Goal: Transaction & Acquisition: Book appointment/travel/reservation

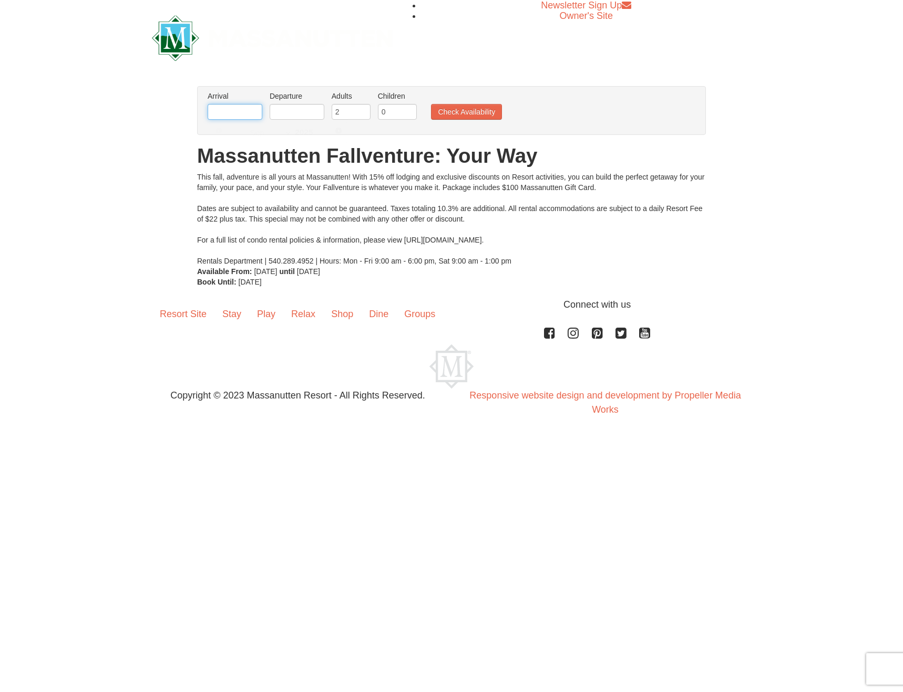
click at [236, 119] on input "text" at bounding box center [235, 112] width 55 height 16
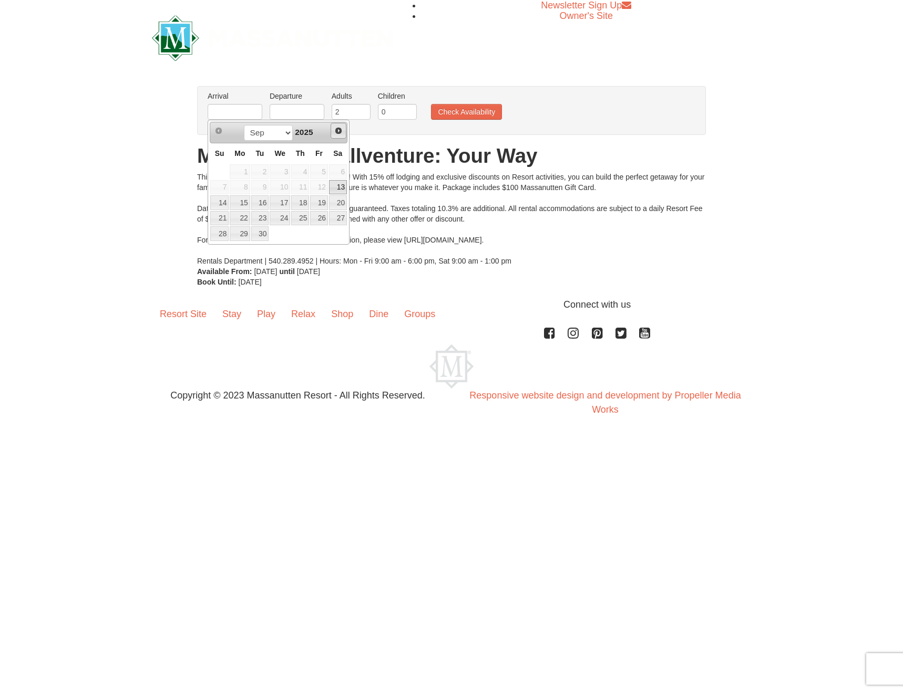
click at [339, 128] on span "Next" at bounding box center [338, 131] width 8 height 8
click at [302, 236] on link "27" at bounding box center [300, 233] width 18 height 15
type input "[DATE]"
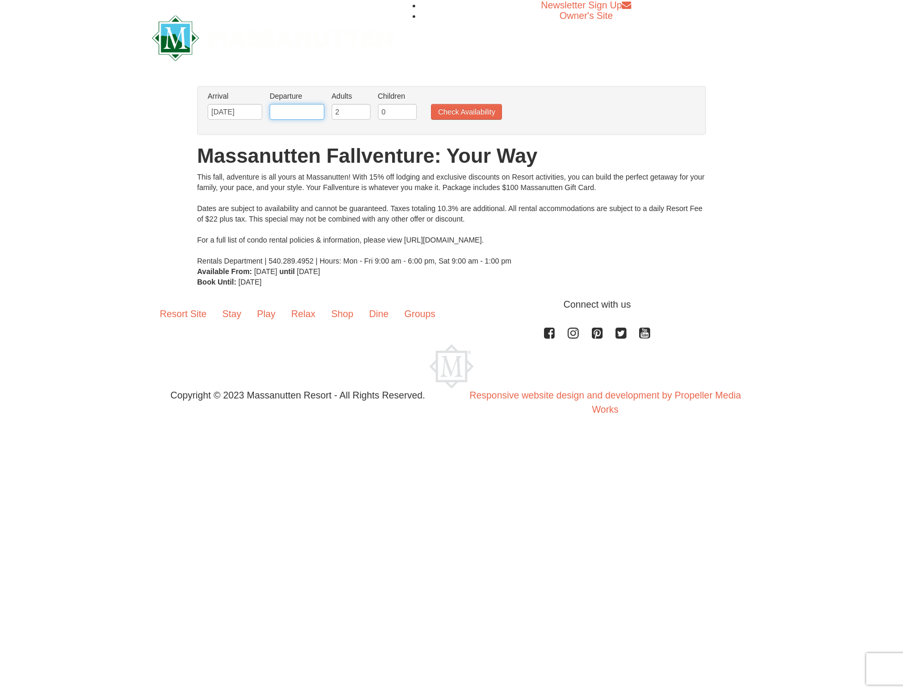
click at [311, 112] on input "text" at bounding box center [297, 112] width 55 height 16
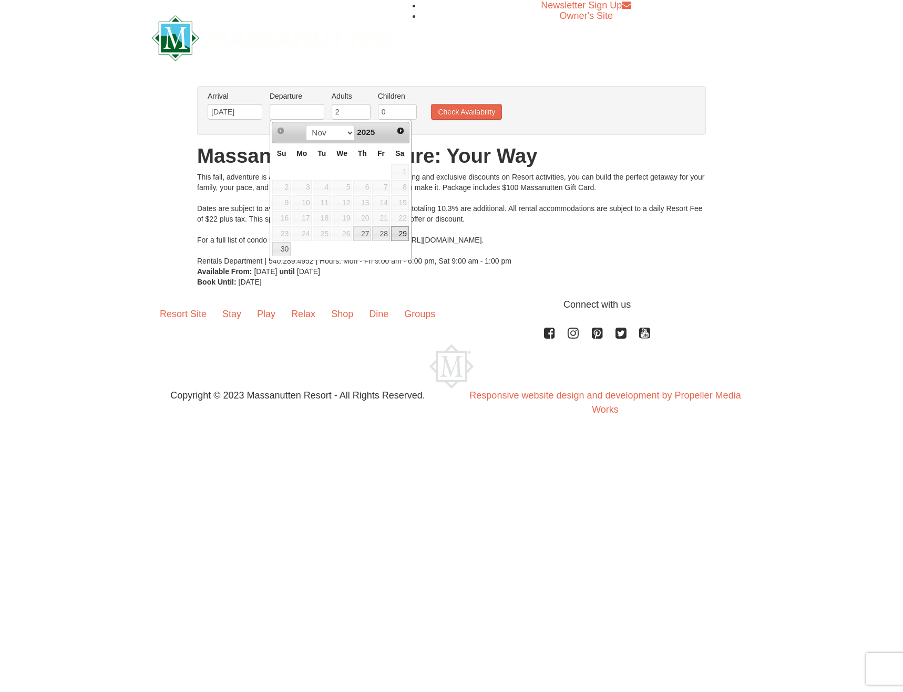
click at [398, 229] on link "29" at bounding box center [400, 233] width 18 height 15
type input "[DATE]"
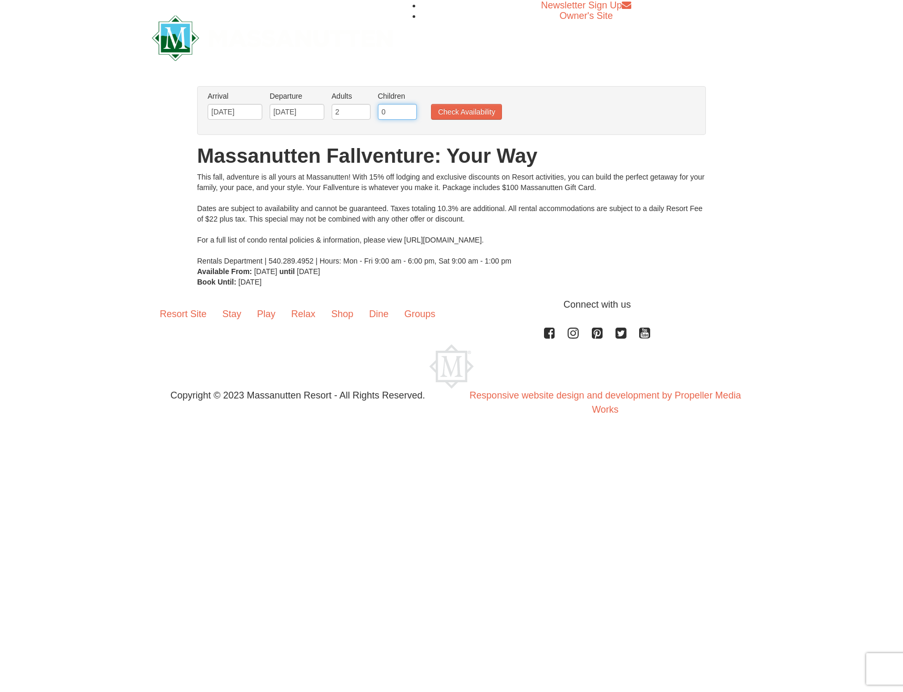
click at [382, 110] on input "0" at bounding box center [397, 112] width 39 height 16
click at [410, 109] on input "1" at bounding box center [397, 112] width 39 height 16
type input "2"
click at [410, 109] on input "2" at bounding box center [397, 112] width 39 height 16
click at [462, 107] on button "Check Availability" at bounding box center [466, 112] width 71 height 16
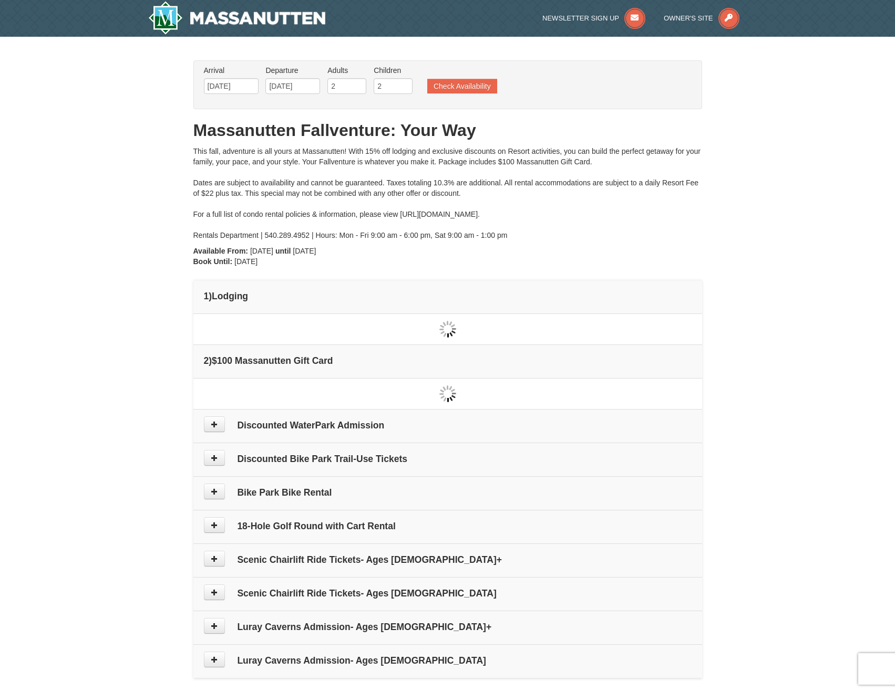
type input "[DATE]"
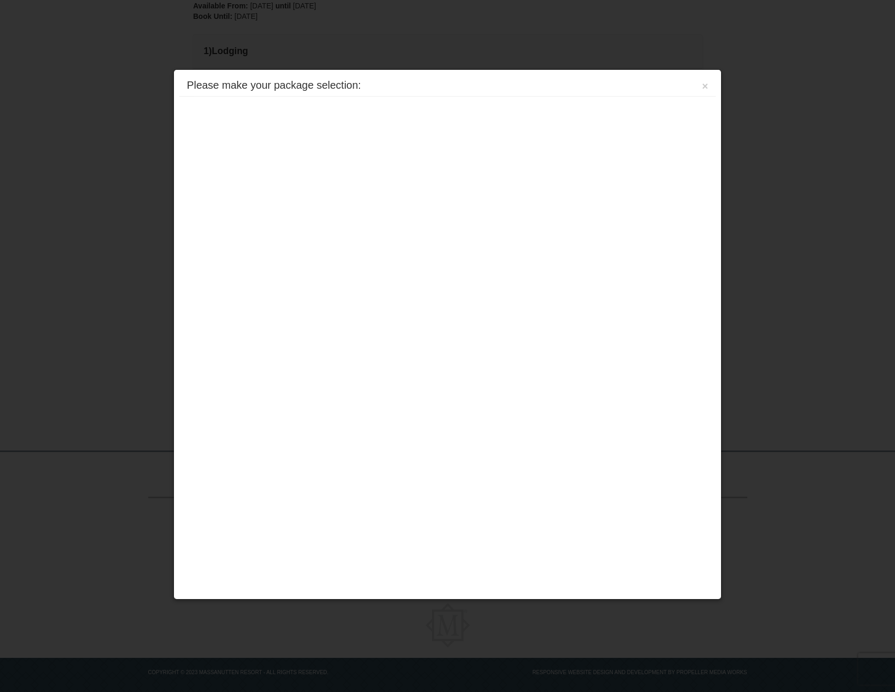
scroll to position [256, 0]
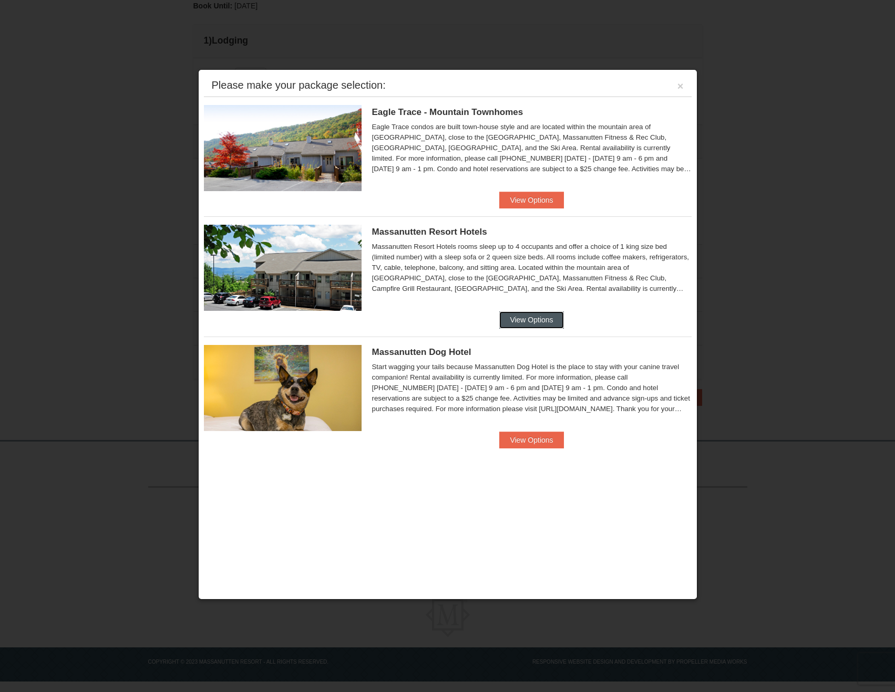
click at [535, 321] on button "View Options" at bounding box center [531, 320] width 64 height 17
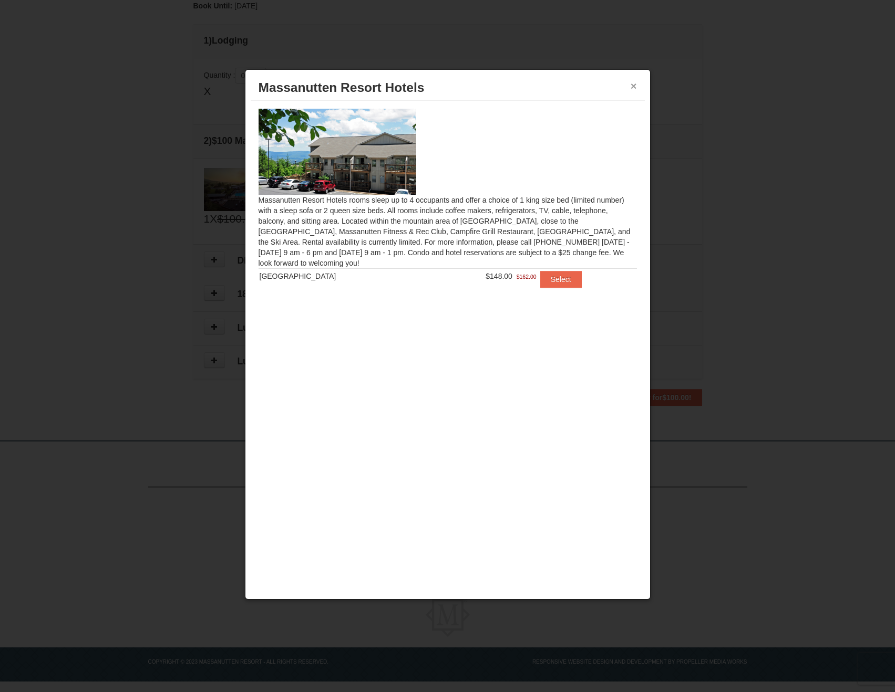
click at [635, 88] on button "×" at bounding box center [633, 86] width 6 height 11
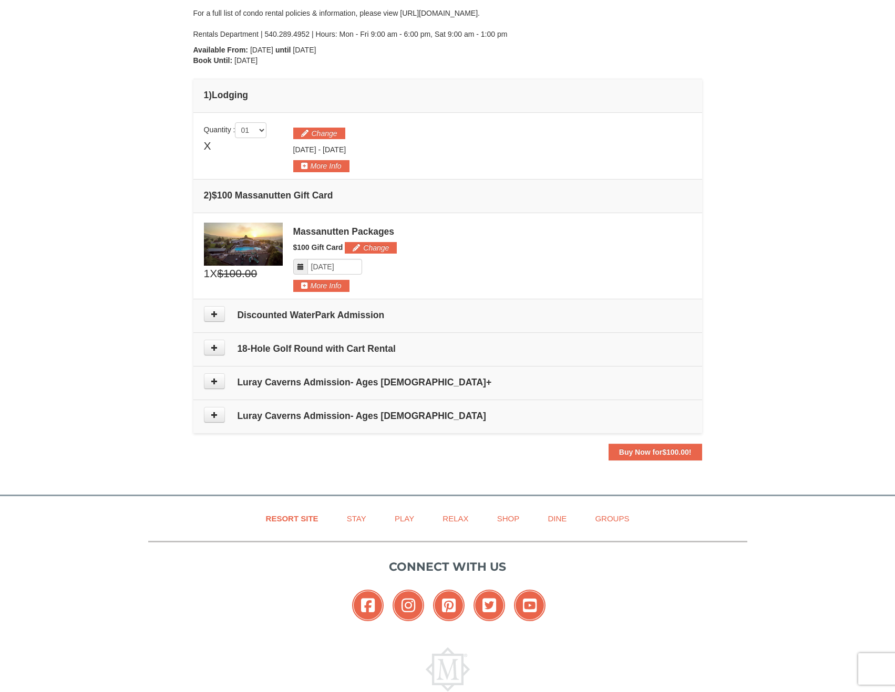
scroll to position [151, 0]
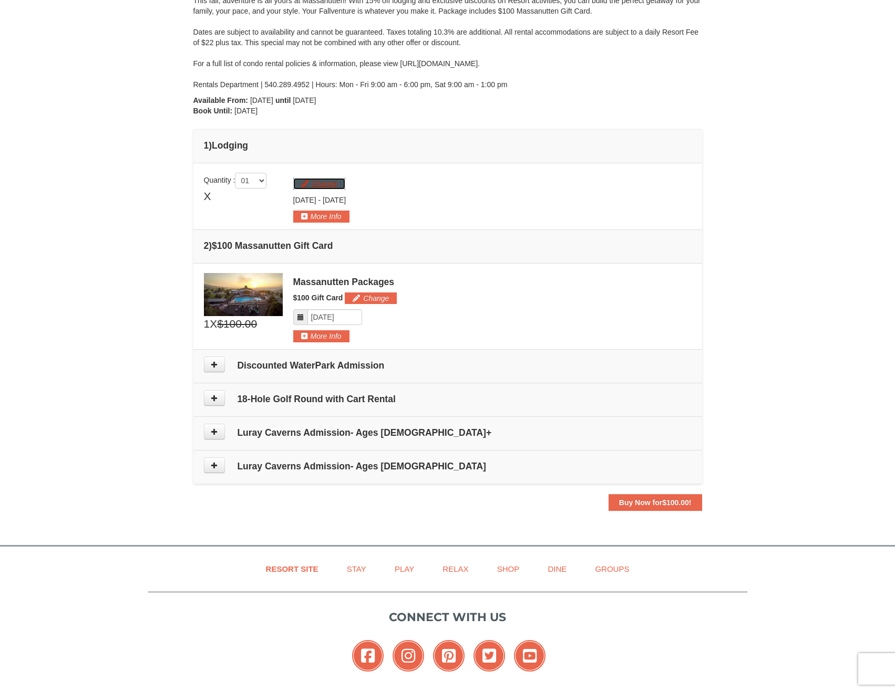
click at [324, 185] on button "Change" at bounding box center [319, 184] width 52 height 12
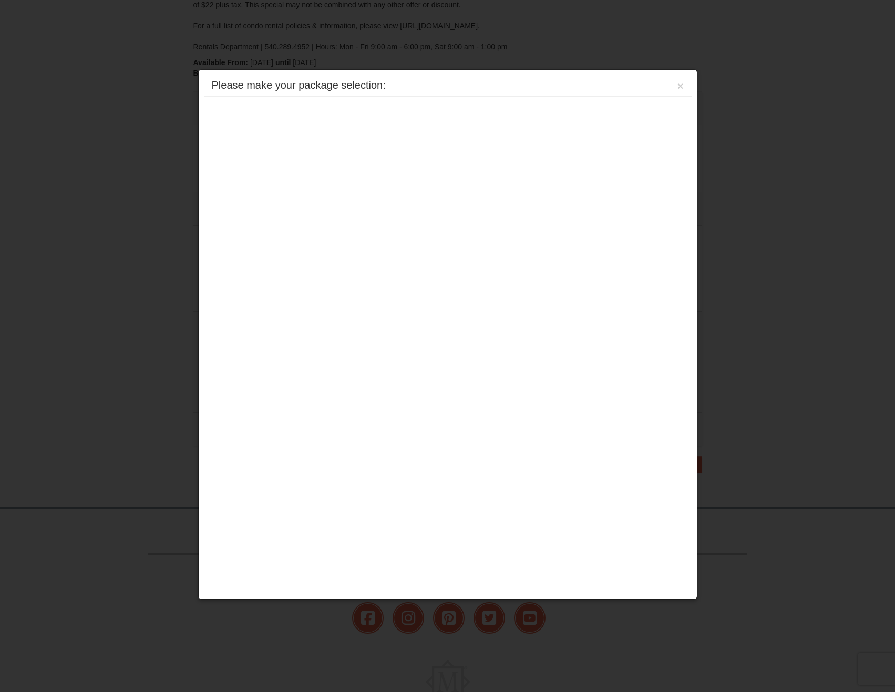
scroll to position [256, 0]
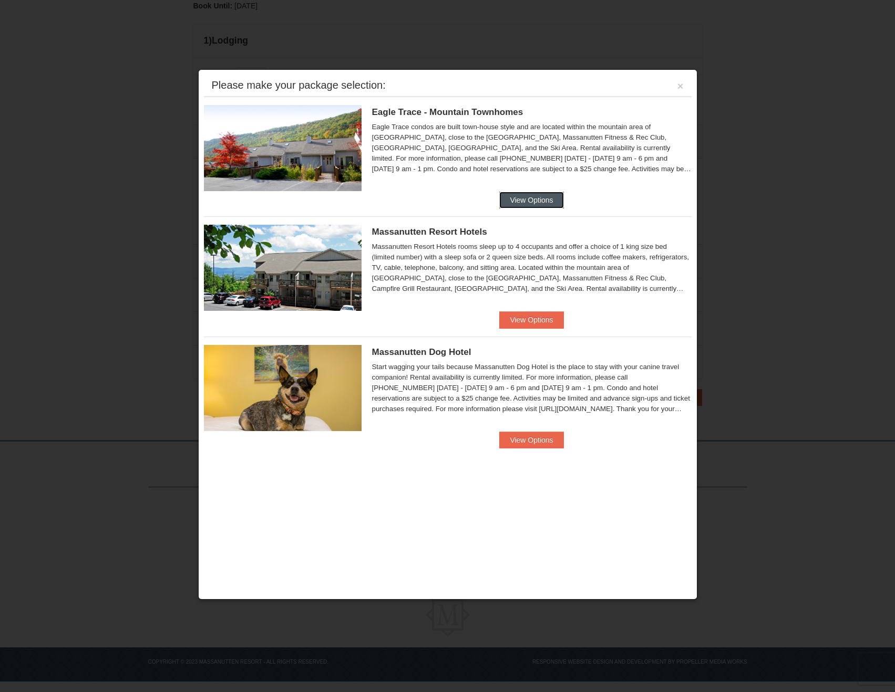
click at [533, 192] on button "View Options" at bounding box center [531, 200] width 64 height 17
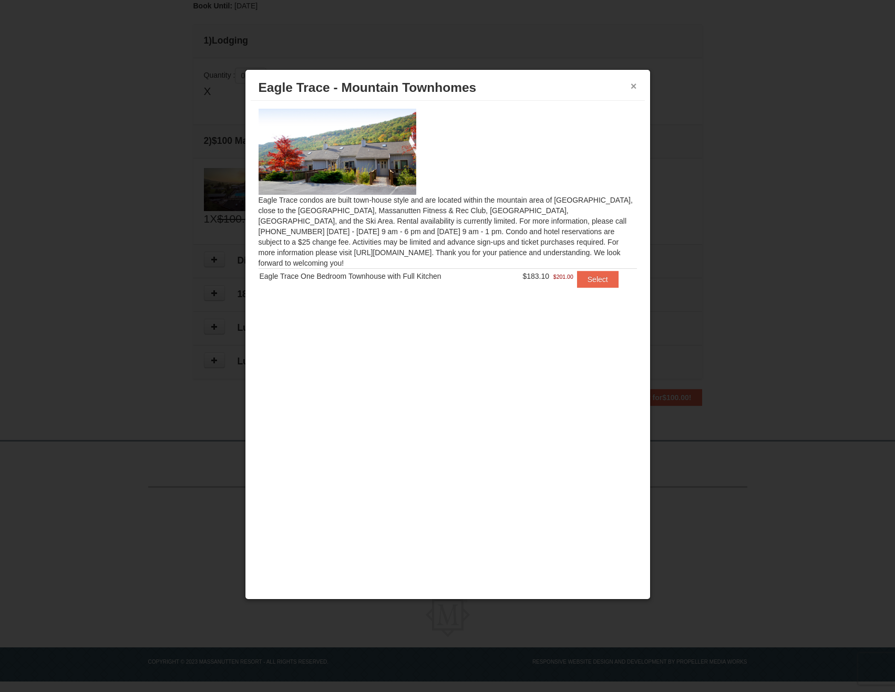
click at [632, 82] on button "×" at bounding box center [633, 86] width 6 height 11
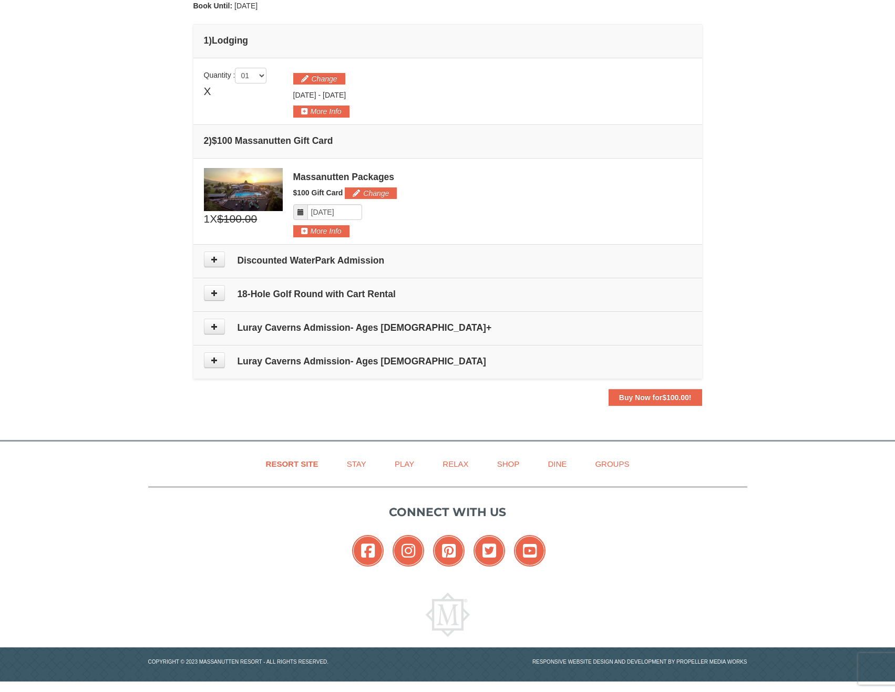
click at [335, 71] on div "Change Thursday Nov 27, 2025 - Saturday Nov 29, 2025 More Info" at bounding box center [492, 93] width 398 height 50
click at [335, 73] on div "Change Thursday Nov 27, 2025 - Saturday Nov 29, 2025 More Info" at bounding box center [492, 93] width 398 height 50
click at [341, 83] on button "Change" at bounding box center [319, 79] width 52 height 12
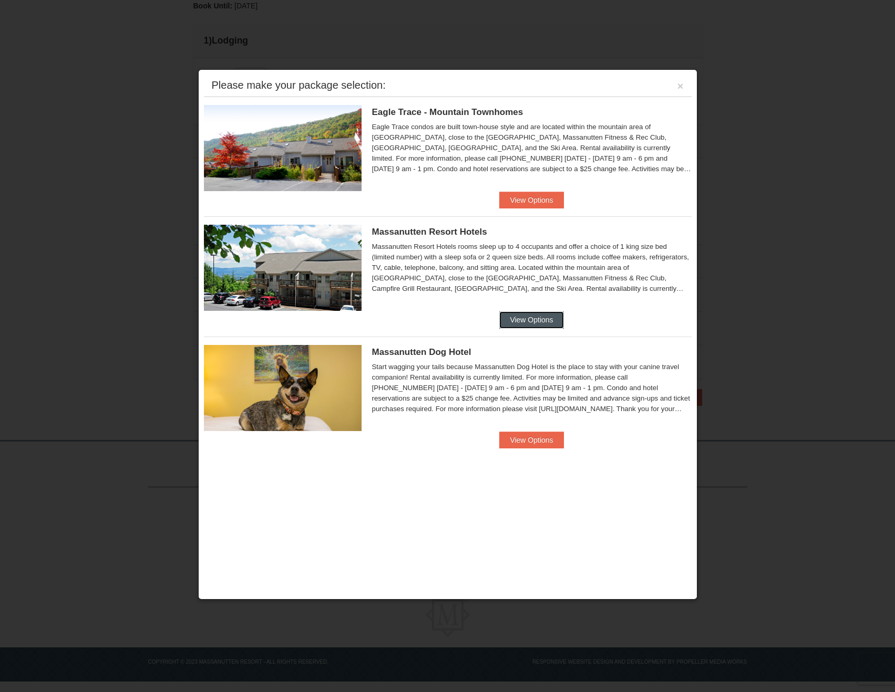
click at [542, 317] on button "View Options" at bounding box center [531, 320] width 64 height 17
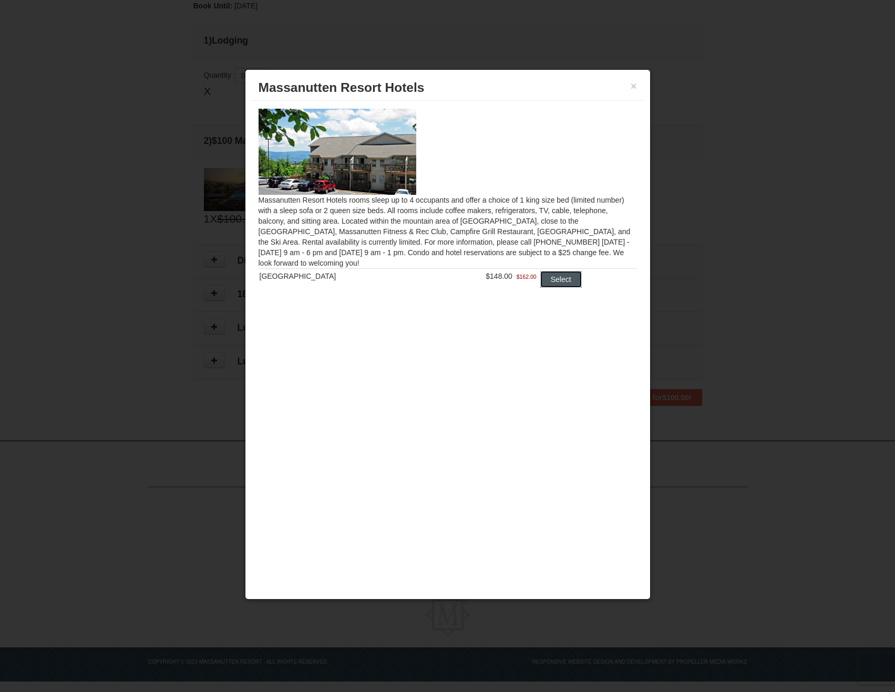
click at [544, 275] on button "Select" at bounding box center [561, 279] width 42 height 17
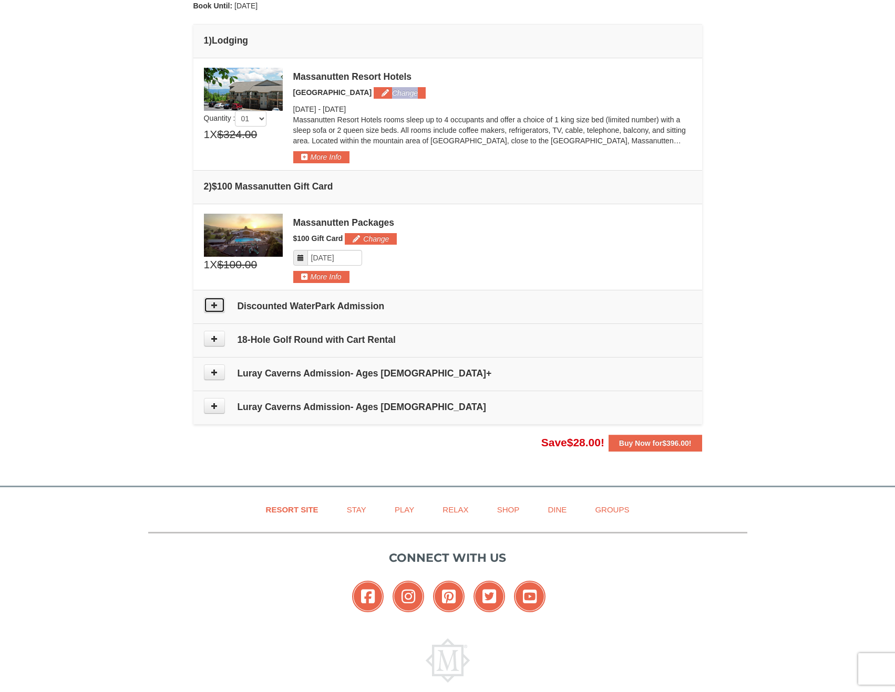
click at [223, 310] on button at bounding box center [214, 305] width 21 height 16
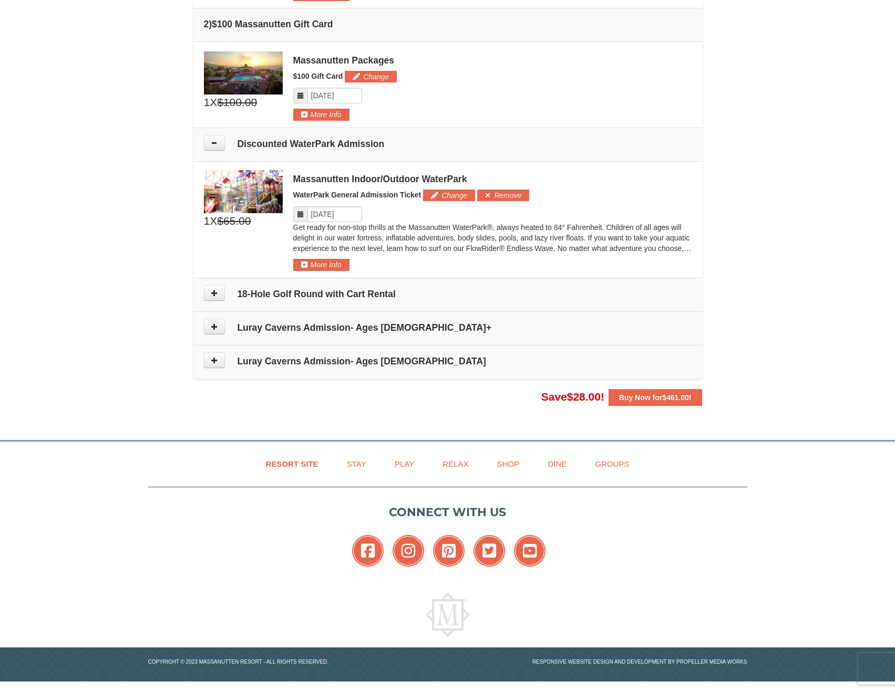
scroll to position [419, 0]
click at [334, 213] on input "Please format dates MM/DD/YYYY" at bounding box center [334, 214] width 55 height 16
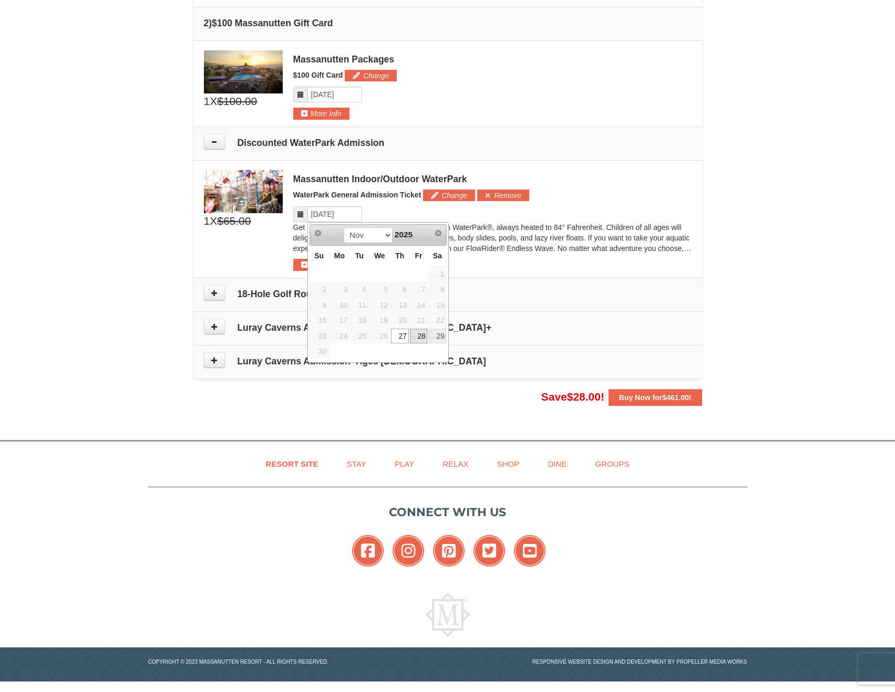
click at [411, 339] on link "28" at bounding box center [419, 336] width 18 height 15
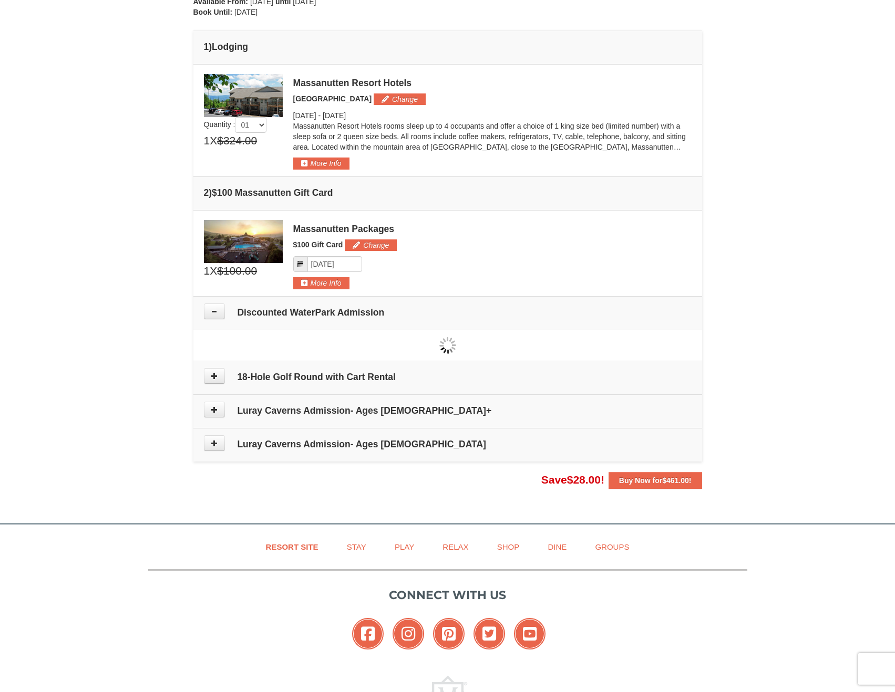
scroll to position [227, 0]
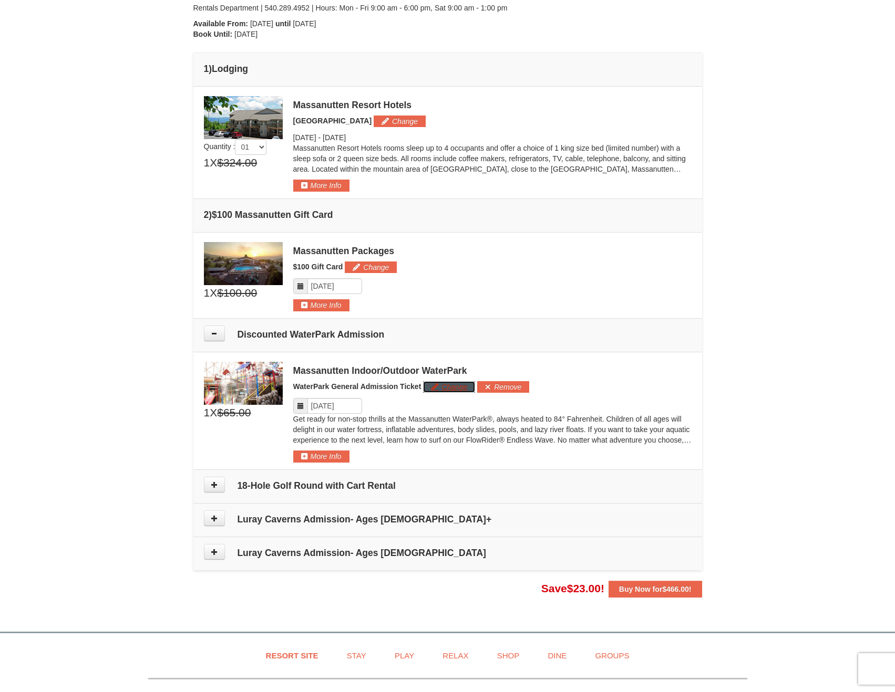
click at [434, 383] on button "Change" at bounding box center [449, 387] width 52 height 12
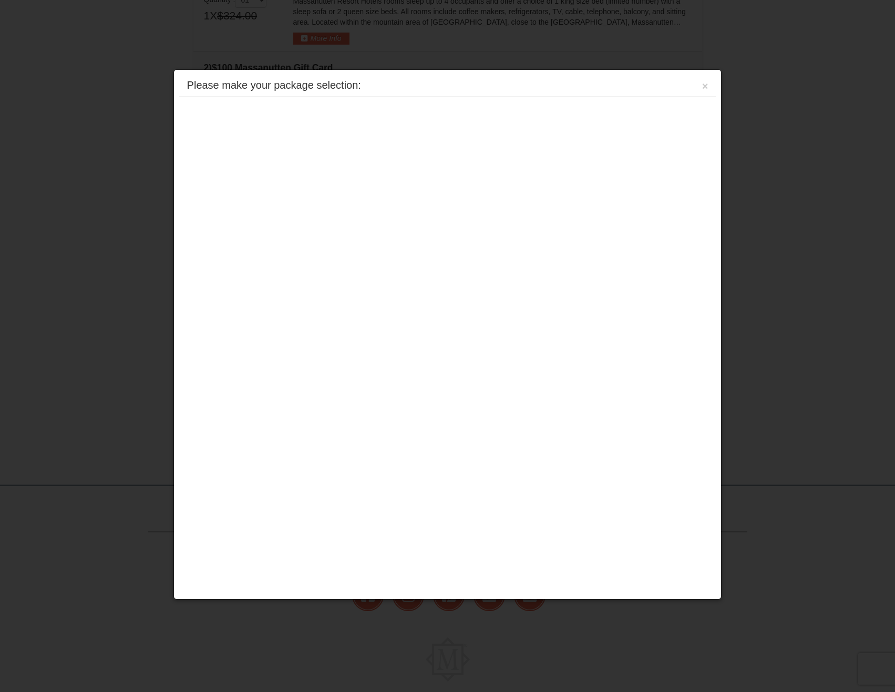
scroll to position [419, 0]
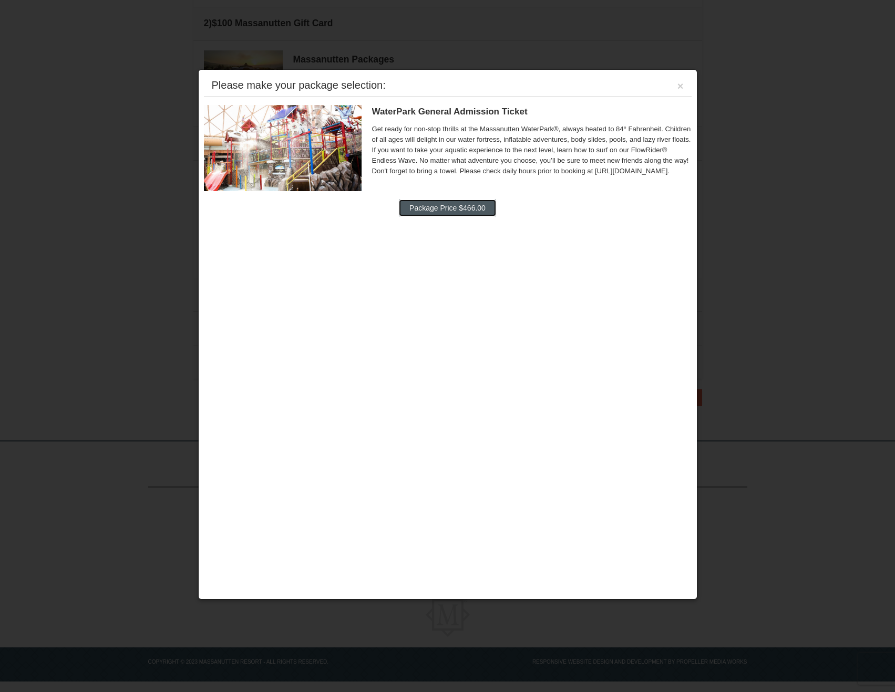
click at [457, 209] on button "Package Price $466.00" at bounding box center [447, 208] width 97 height 17
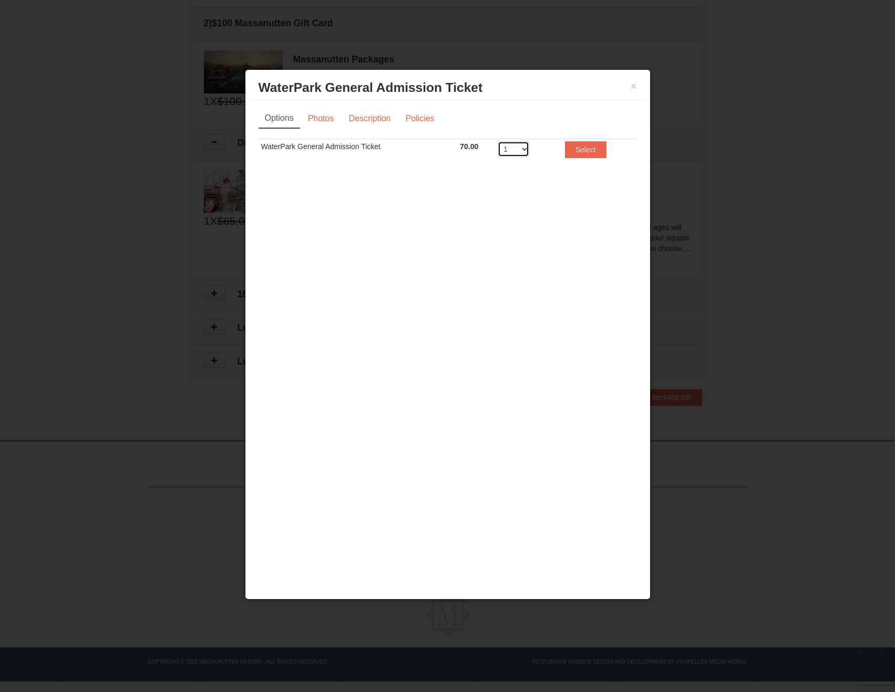
click at [518, 155] on select "1 2 3 4 5 6 7 8" at bounding box center [514, 149] width 32 height 16
select select "4"
click at [498, 141] on select "1 2 3 4 5 6 7 8" at bounding box center [514, 149] width 32 height 16
click at [588, 150] on button "Select" at bounding box center [586, 149] width 42 height 17
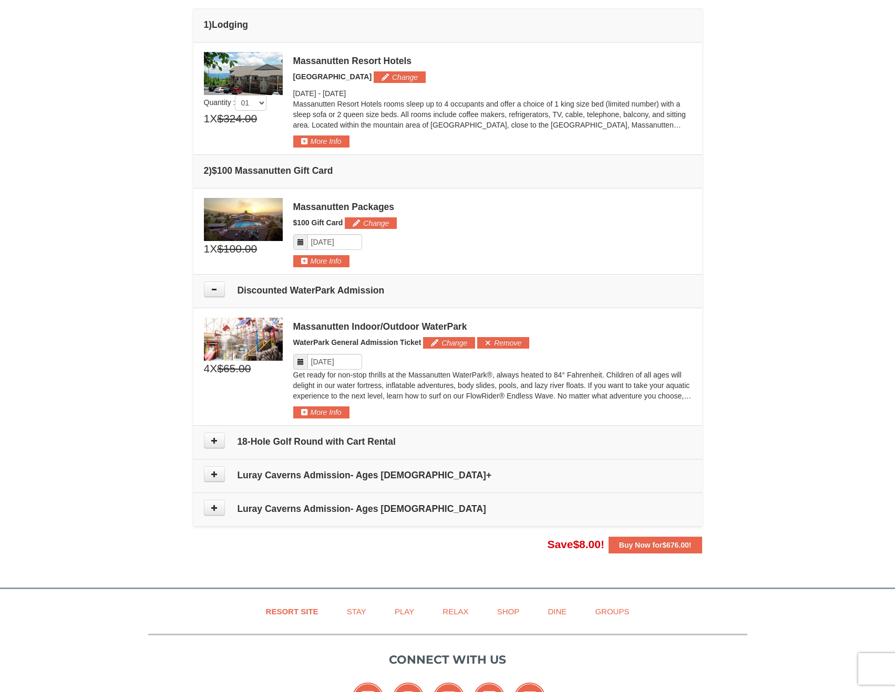
scroll to position [262, 0]
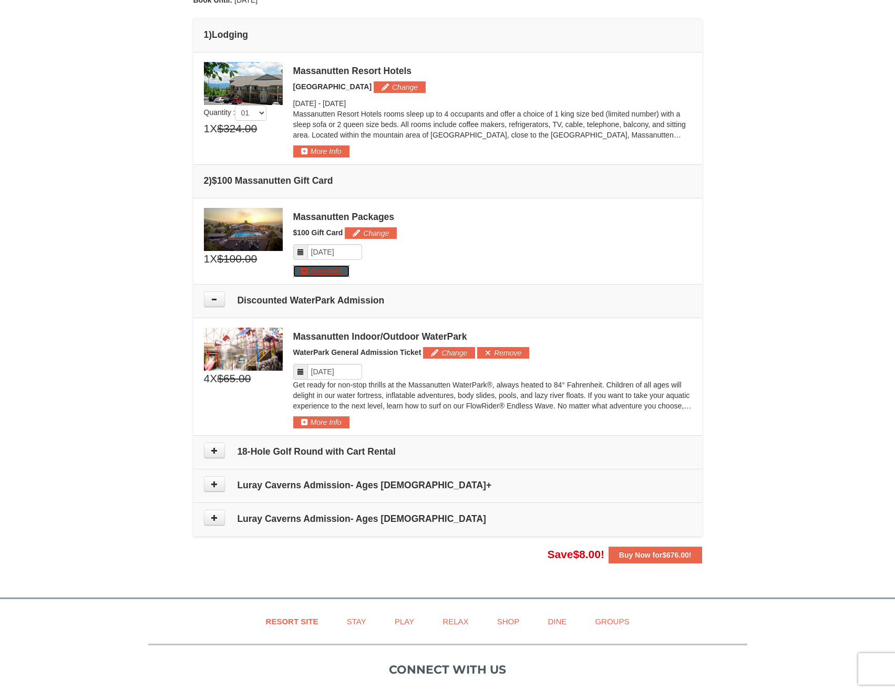
click at [306, 269] on button "More Info" at bounding box center [321, 271] width 56 height 12
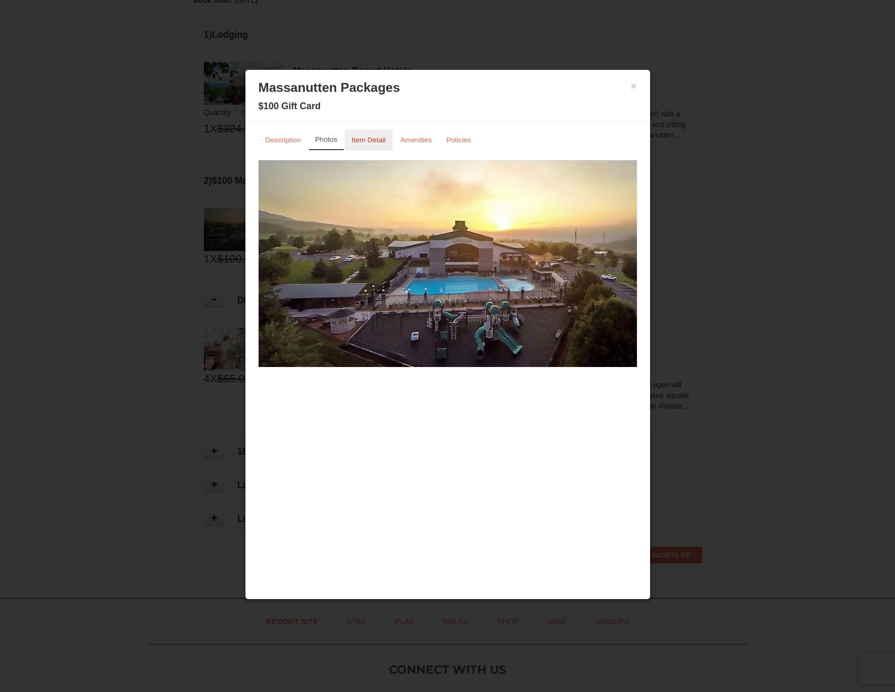
click at [359, 131] on link "Item Detail" at bounding box center [369, 140] width 48 height 20
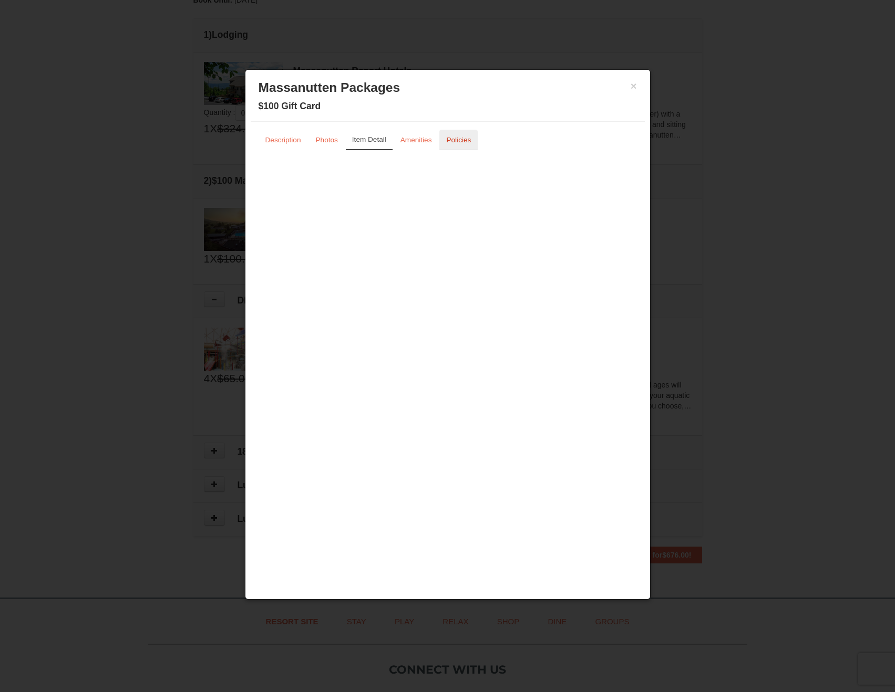
click at [447, 138] on small "Policies" at bounding box center [458, 140] width 25 height 8
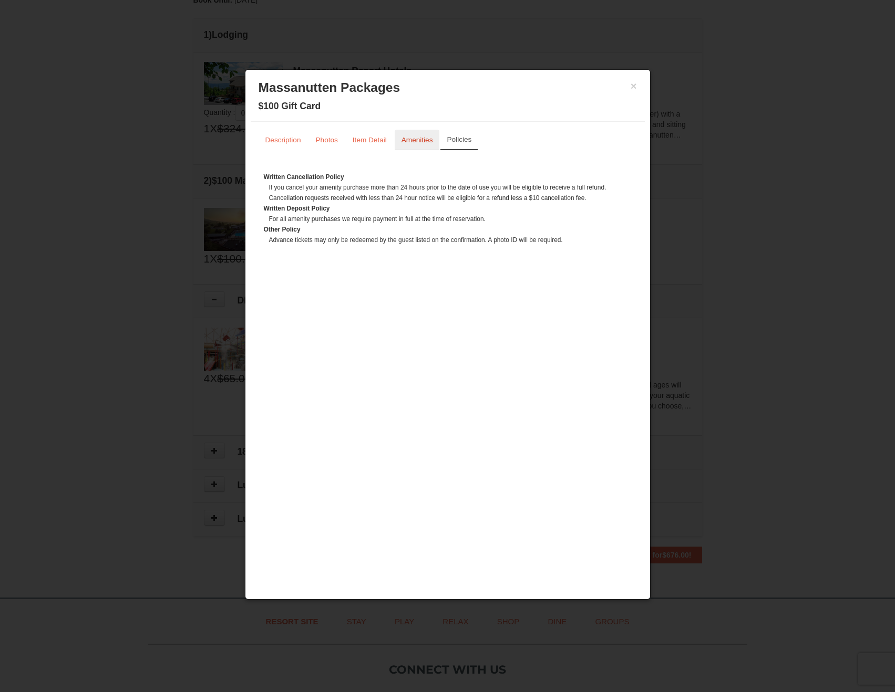
click at [424, 142] on small "Amenities" at bounding box center [417, 140] width 32 height 8
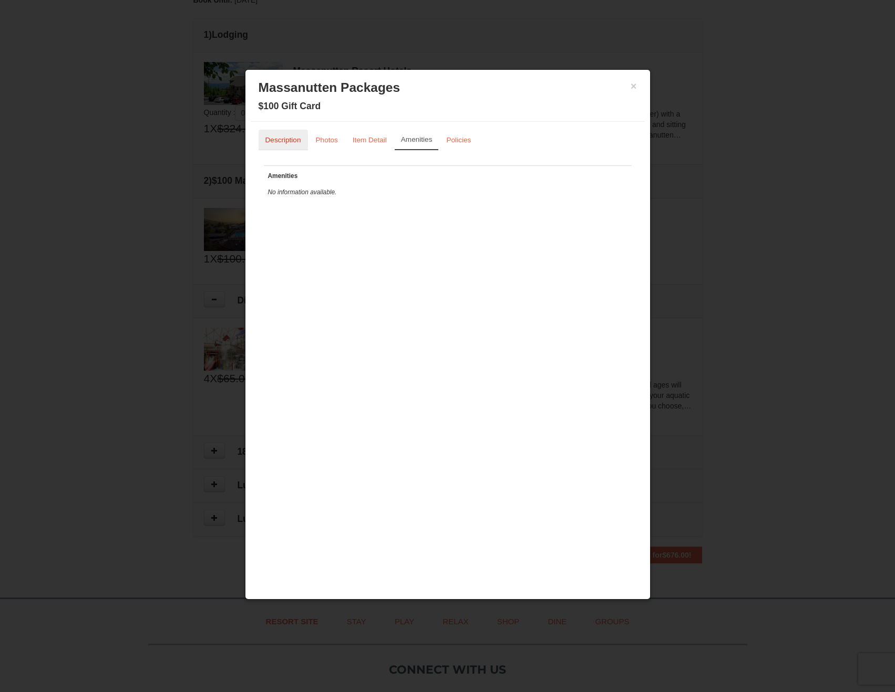
click at [295, 144] on link "Description" at bounding box center [282, 140] width 49 height 20
click at [325, 142] on small "Photos" at bounding box center [326, 140] width 22 height 8
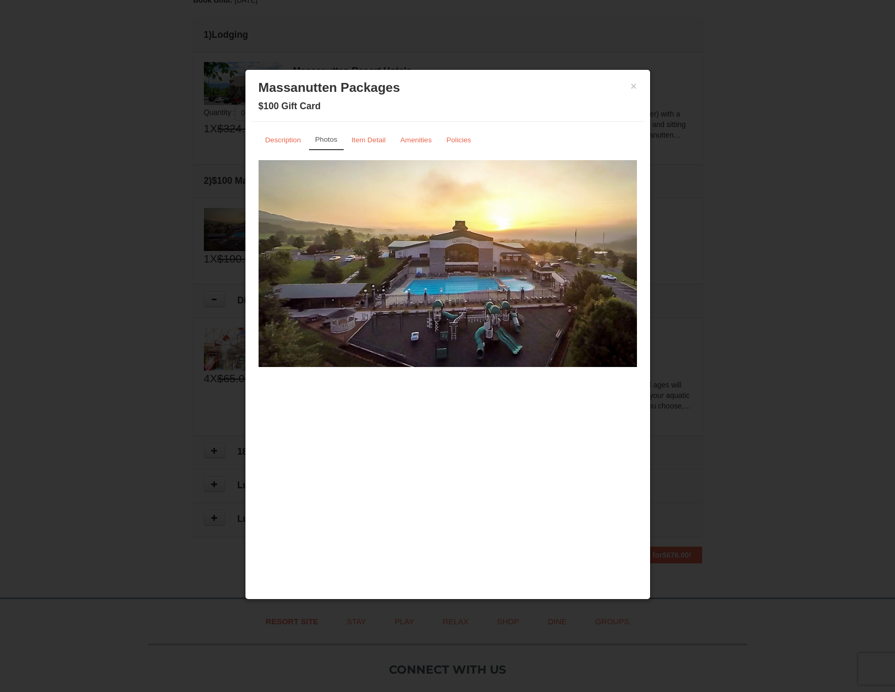
click at [129, 204] on div at bounding box center [447, 346] width 895 height 692
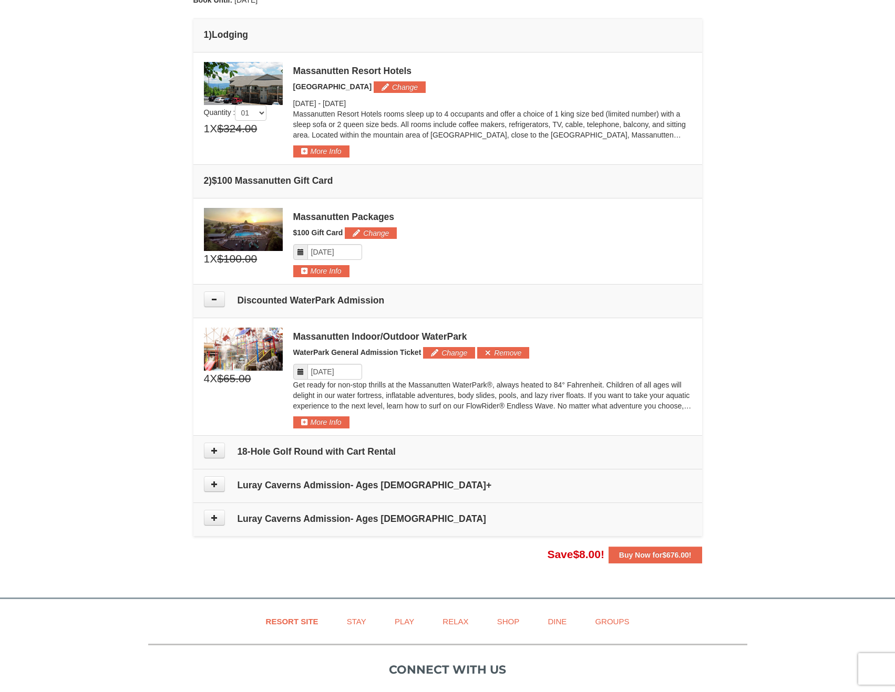
scroll to position [263, 0]
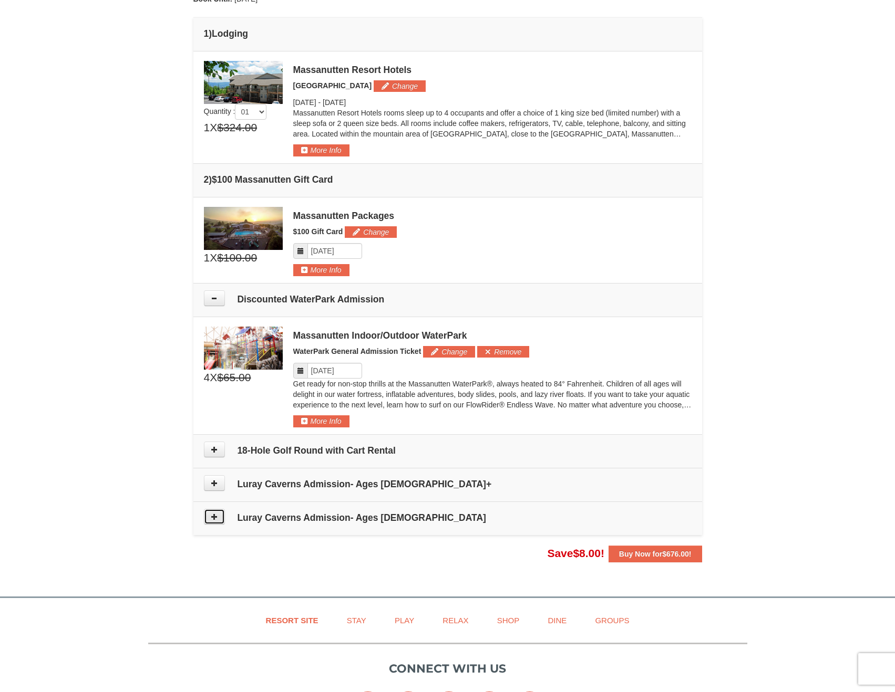
click at [213, 522] on button at bounding box center [214, 517] width 21 height 16
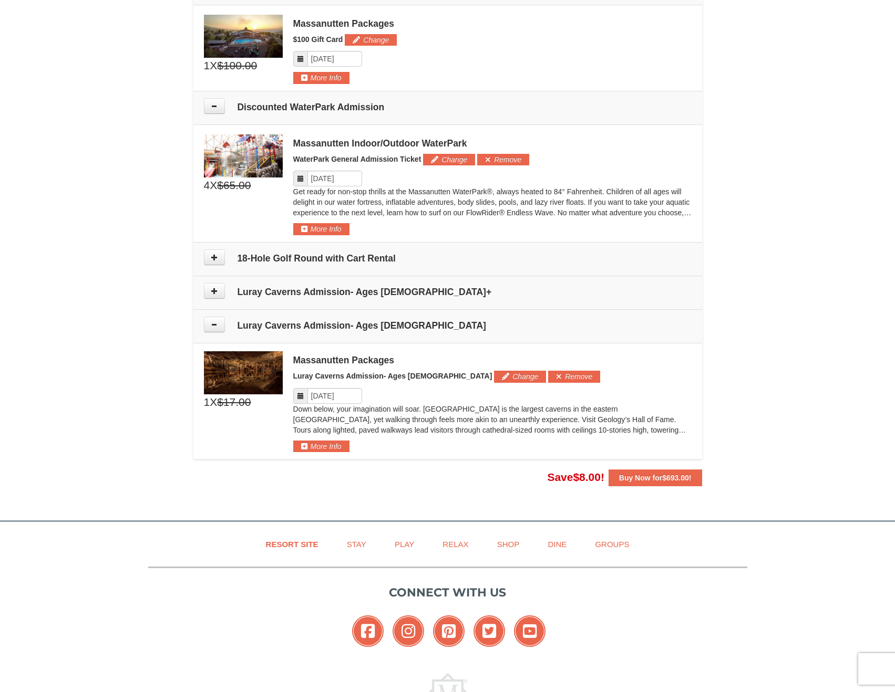
scroll to position [537, 0]
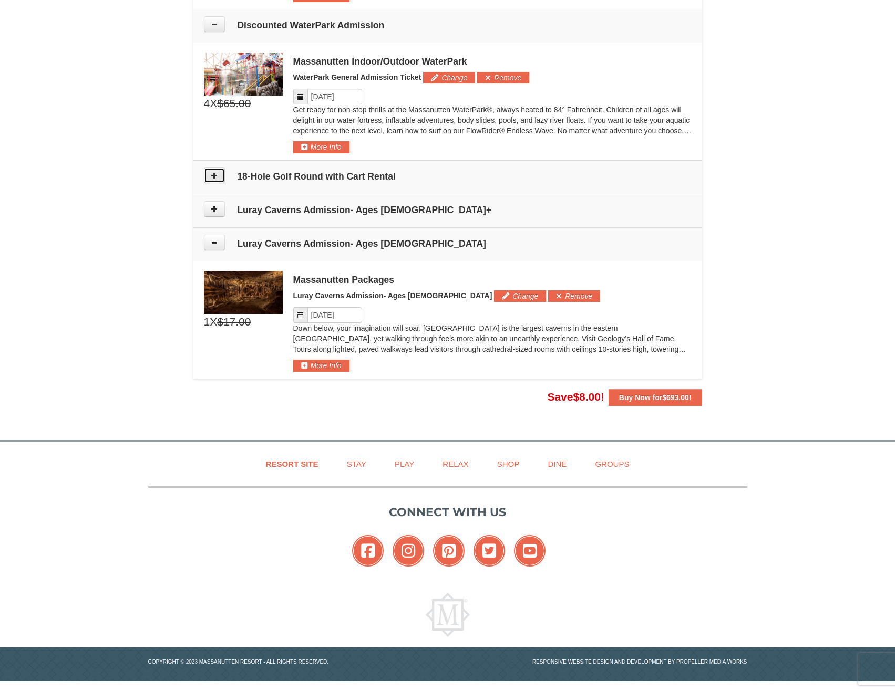
click at [210, 179] on button at bounding box center [214, 176] width 21 height 16
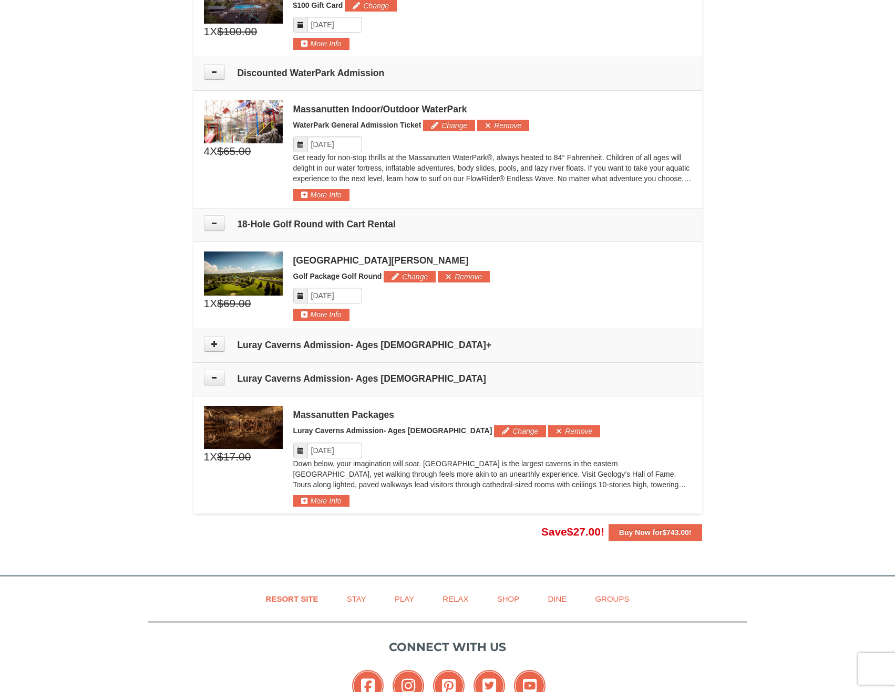
scroll to position [578, 0]
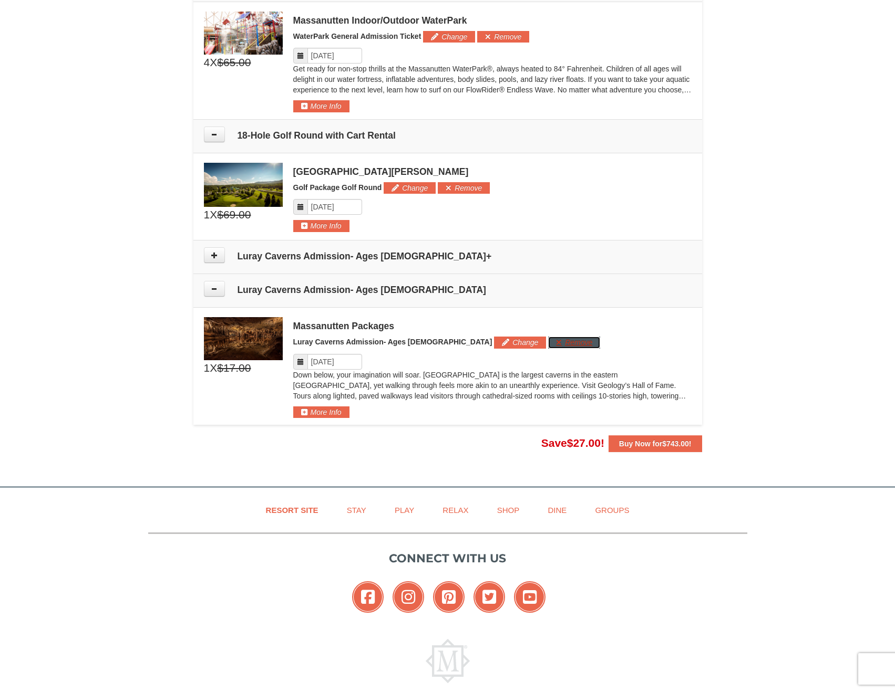
click at [548, 343] on button "Remove" at bounding box center [574, 343] width 52 height 12
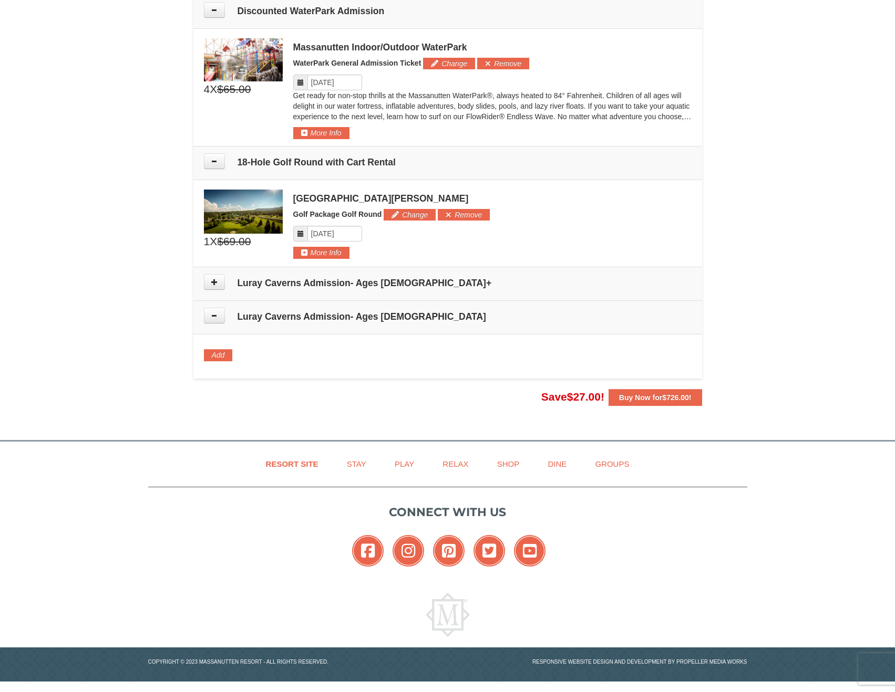
scroll to position [551, 0]
click at [467, 216] on button "Remove" at bounding box center [464, 215] width 52 height 12
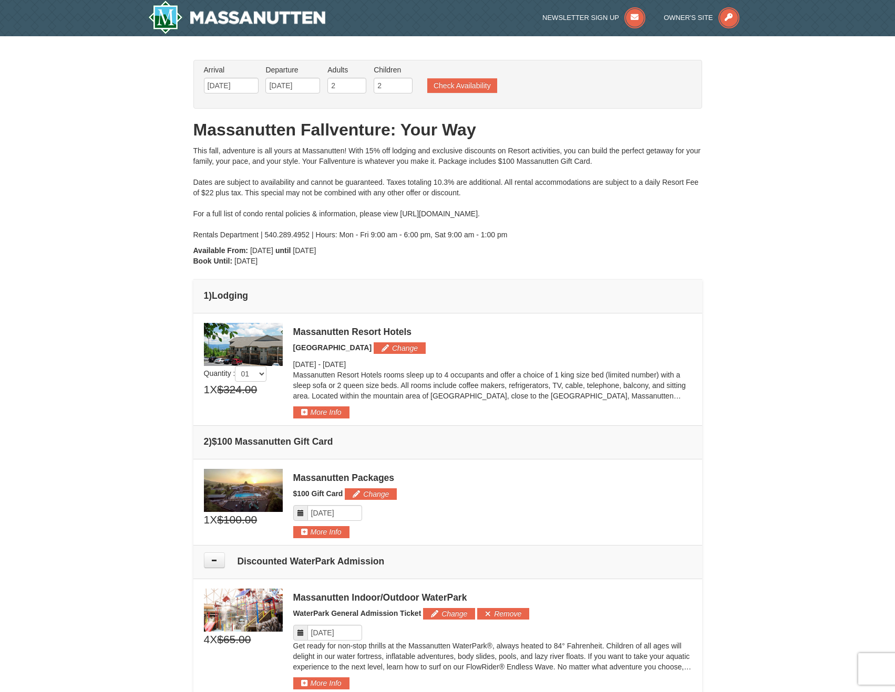
scroll to position [0, 0]
